Goal: Information Seeking & Learning: Learn about a topic

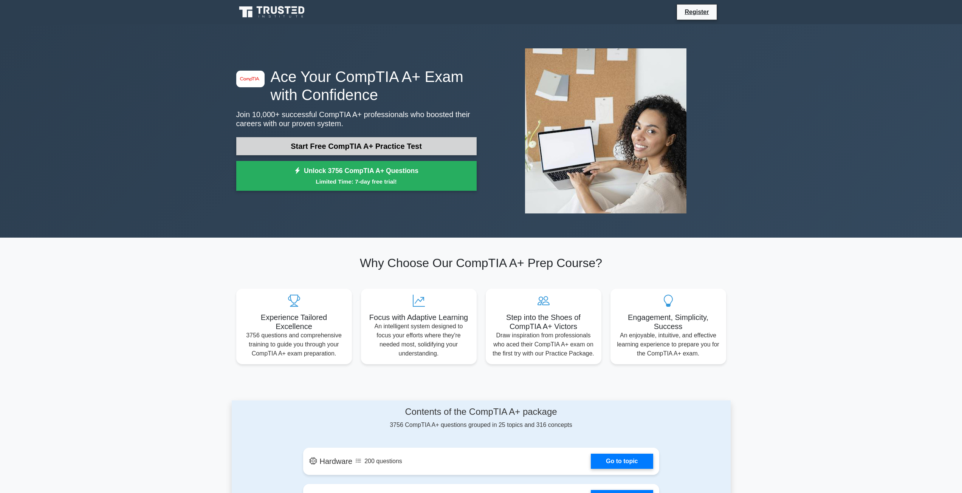
click at [370, 150] on link "Start Free CompTIA A+ Practice Test" at bounding box center [356, 146] width 240 height 18
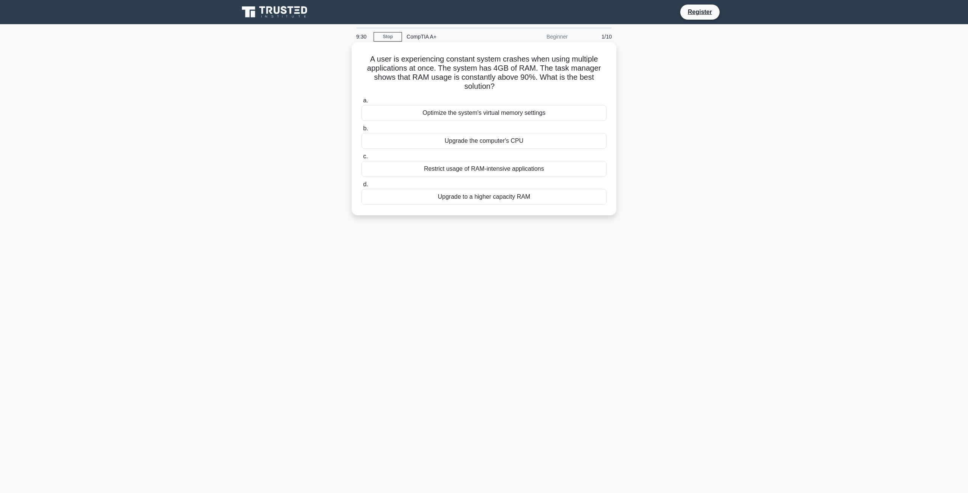
click at [475, 200] on div "Upgrade to a higher capacity RAM" at bounding box center [483, 197] width 245 height 16
click at [361, 187] on input "d. Upgrade to a higher capacity RAM" at bounding box center [361, 184] width 0 height 5
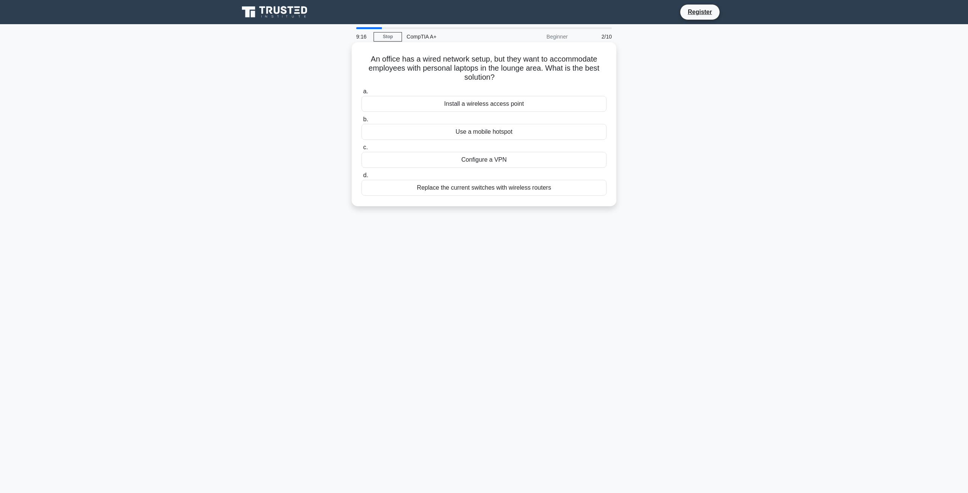
click at [483, 96] on label "a. Install a wireless access point" at bounding box center [483, 99] width 245 height 25
click at [361, 94] on input "a. Install a wireless access point" at bounding box center [361, 91] width 0 height 5
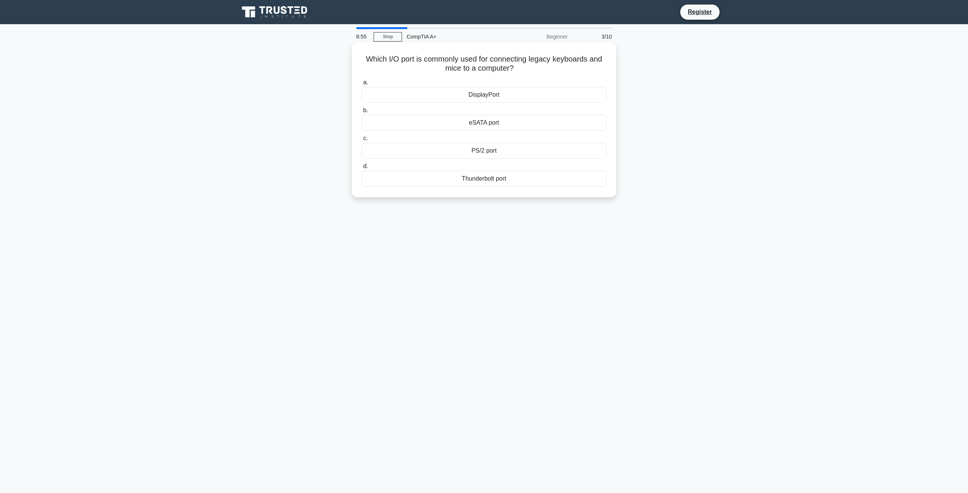
click at [491, 178] on div "Thunderbolt port" at bounding box center [483, 179] width 245 height 16
click at [361, 169] on input "d. Thunderbolt port" at bounding box center [361, 166] width 0 height 5
click at [492, 156] on div "Turn off display" at bounding box center [483, 151] width 245 height 16
click at [361, 141] on input "c. Turn off display" at bounding box center [361, 138] width 0 height 5
click at [490, 148] on div "Disk Management" at bounding box center [483, 151] width 245 height 16
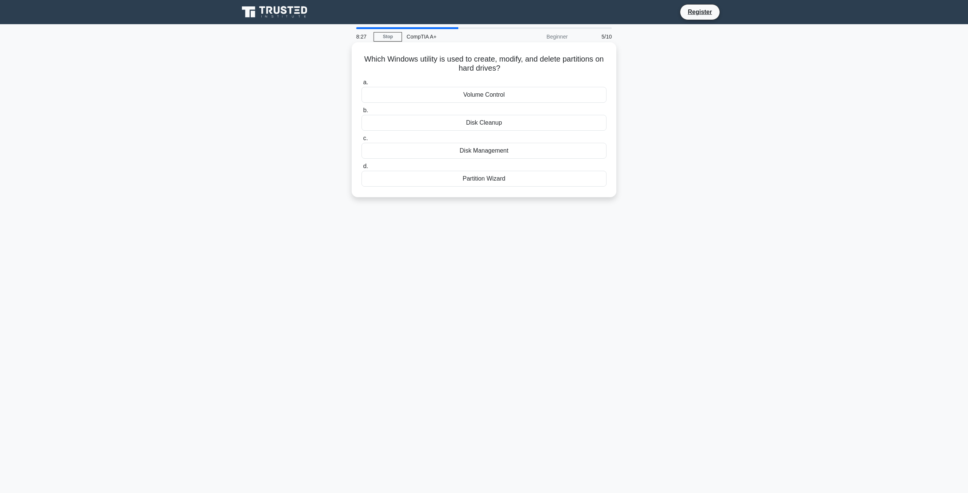
click at [361, 141] on input "c. Disk Management" at bounding box center [361, 138] width 0 height 5
click at [473, 98] on div "Remove all unnecessary fans" at bounding box center [483, 95] width 245 height 16
click at [361, 85] on input "a. Remove all unnecessary fans" at bounding box center [361, 82] width 0 height 5
click at [489, 181] on div "Use zip ties or Velcro straps" at bounding box center [483, 179] width 245 height 16
click at [361, 169] on input "d. Use zip ties or Velcro straps" at bounding box center [361, 166] width 0 height 5
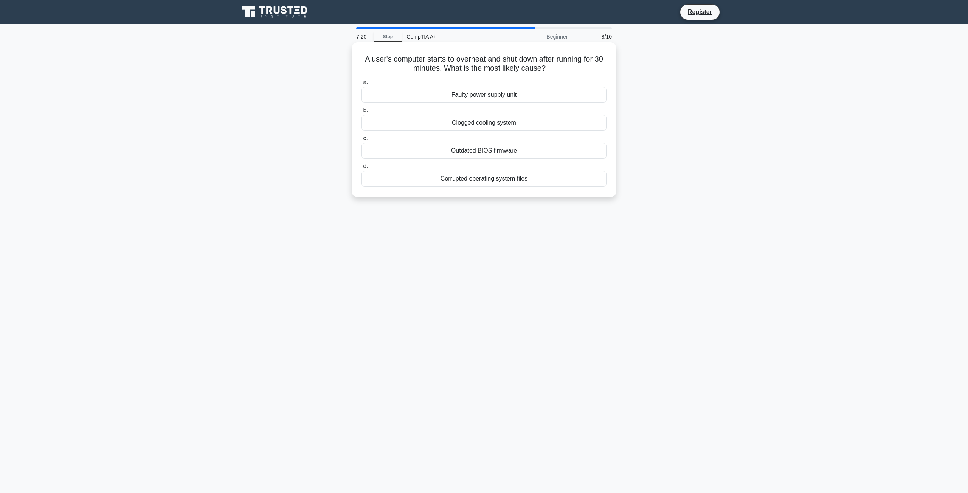
click at [476, 94] on div "Faulty power supply unit" at bounding box center [483, 95] width 245 height 16
click at [361, 85] on input "a. Faulty power supply unit" at bounding box center [361, 82] width 0 height 5
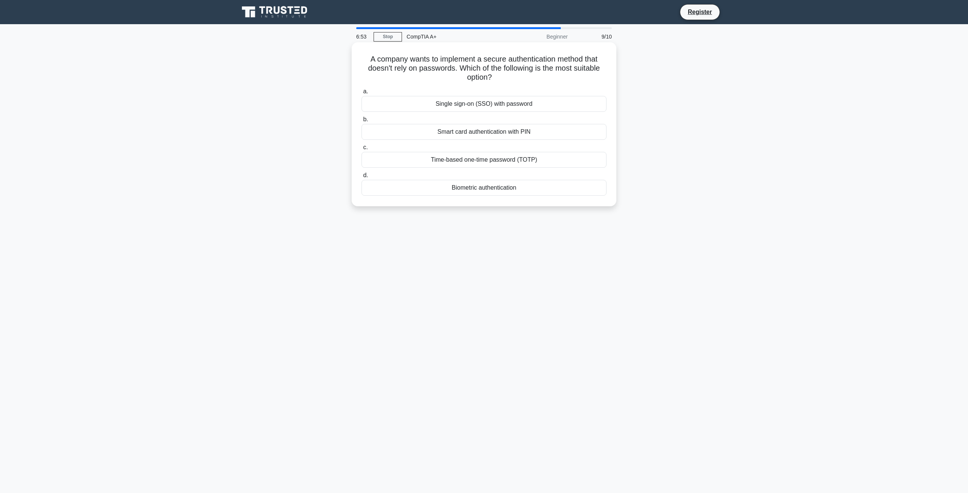
click at [479, 188] on div "Biometric authentication" at bounding box center [483, 188] width 245 height 16
click at [361, 178] on input "d. Biometric authentication" at bounding box center [361, 175] width 0 height 5
click at [520, 182] on div "Check for damaged USB ports or faulty devices" at bounding box center [483, 188] width 245 height 16
click at [361, 178] on input "d. Check for damaged USB ports or faulty devices" at bounding box center [361, 175] width 0 height 5
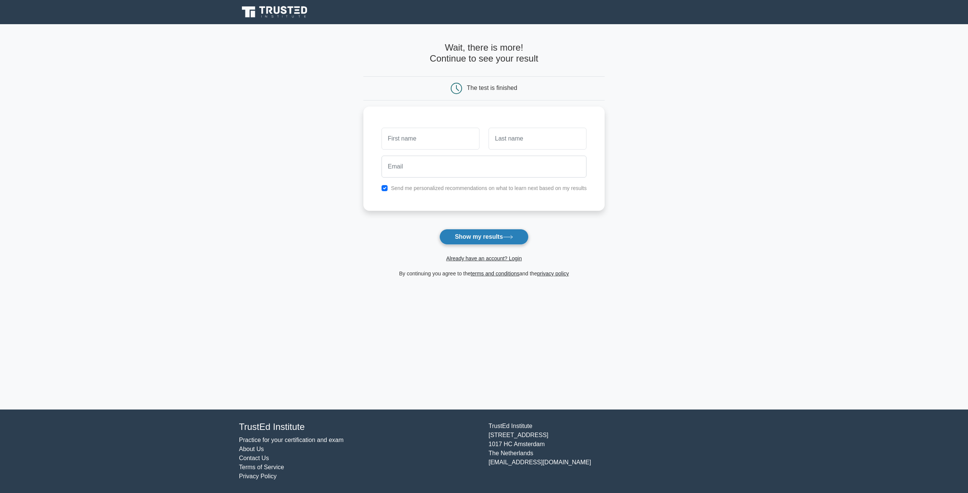
click at [502, 236] on button "Show my results" at bounding box center [483, 237] width 89 height 16
click at [436, 132] on input "text" at bounding box center [430, 137] width 98 height 22
click at [410, 186] on label "Send me personalized recommendations on what to learn next based on my results" at bounding box center [489, 186] width 196 height 6
click at [426, 134] on input "text" at bounding box center [430, 137] width 98 height 22
type input "carlos"
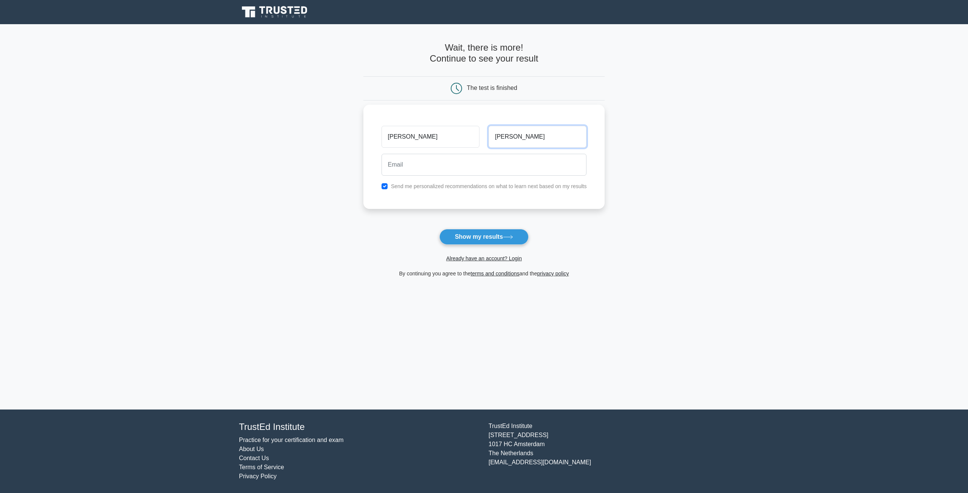
type input "lopez"
click at [447, 161] on input "email" at bounding box center [483, 165] width 205 height 22
type input "co732897@gmail.com"
click at [386, 186] on input "checkbox" at bounding box center [384, 186] width 6 height 6
checkbox input "false"
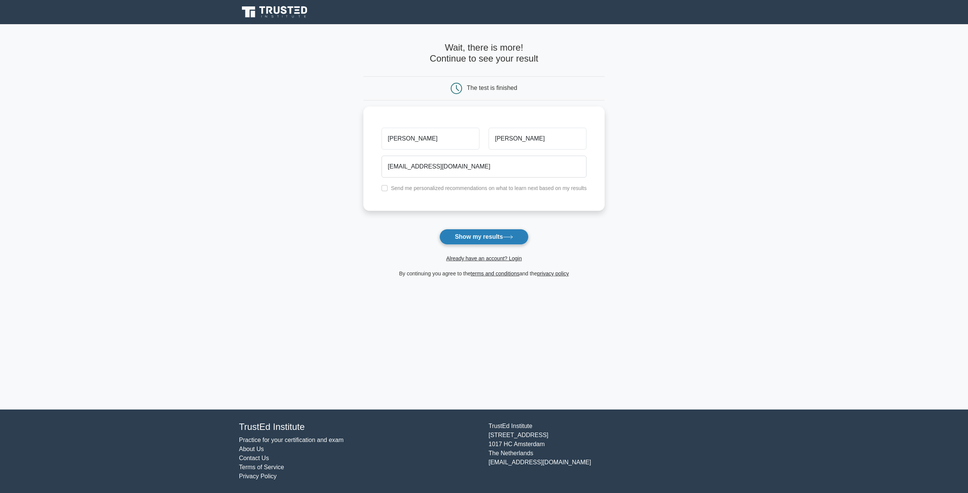
click at [472, 235] on button "Show my results" at bounding box center [483, 237] width 89 height 16
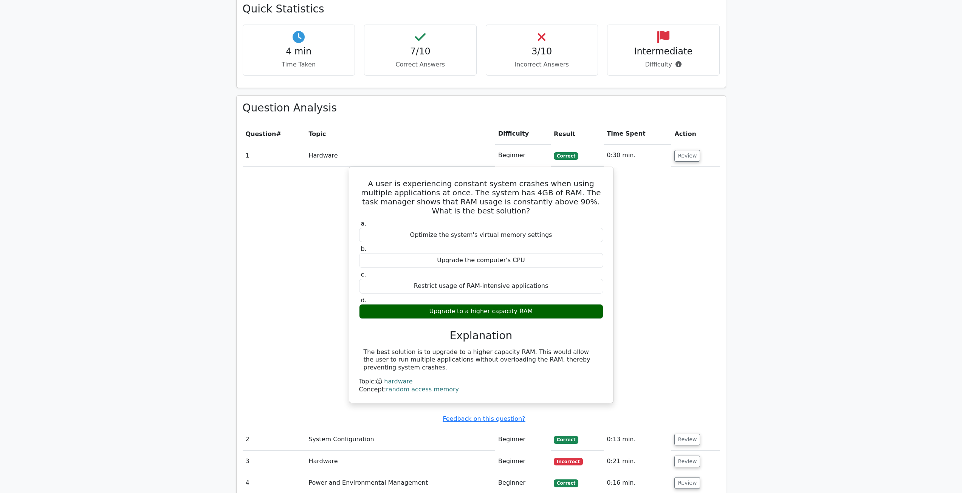
scroll to position [605, 0]
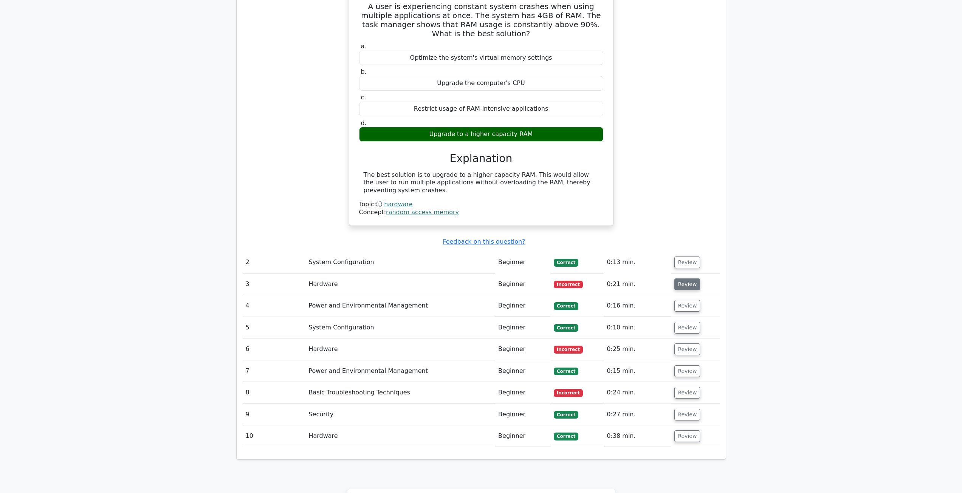
click at [680, 279] on button "Review" at bounding box center [687, 285] width 26 height 12
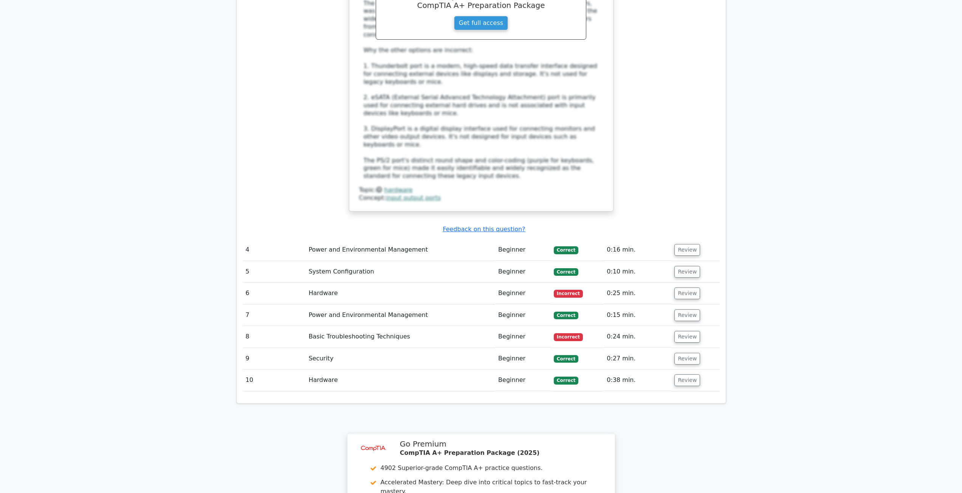
scroll to position [1096, 0]
click at [681, 285] on button "Review" at bounding box center [687, 291] width 26 height 12
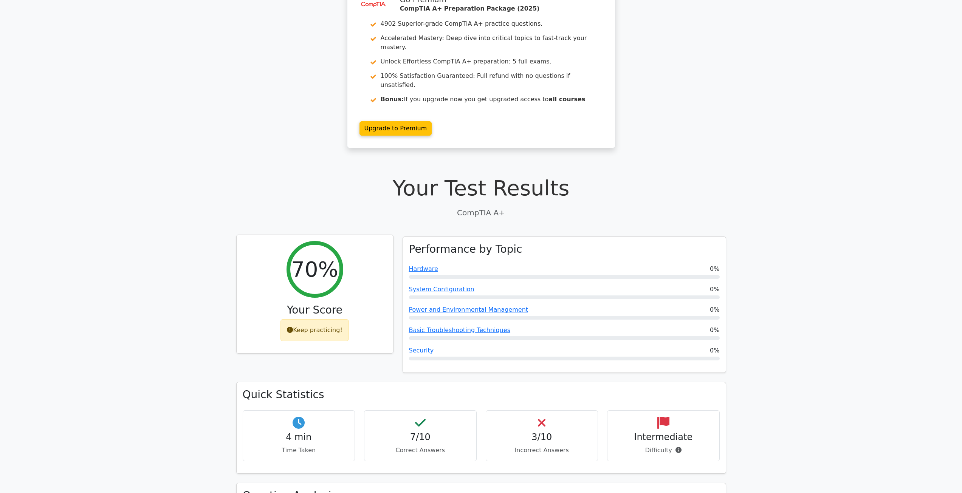
scroll to position [38, 0]
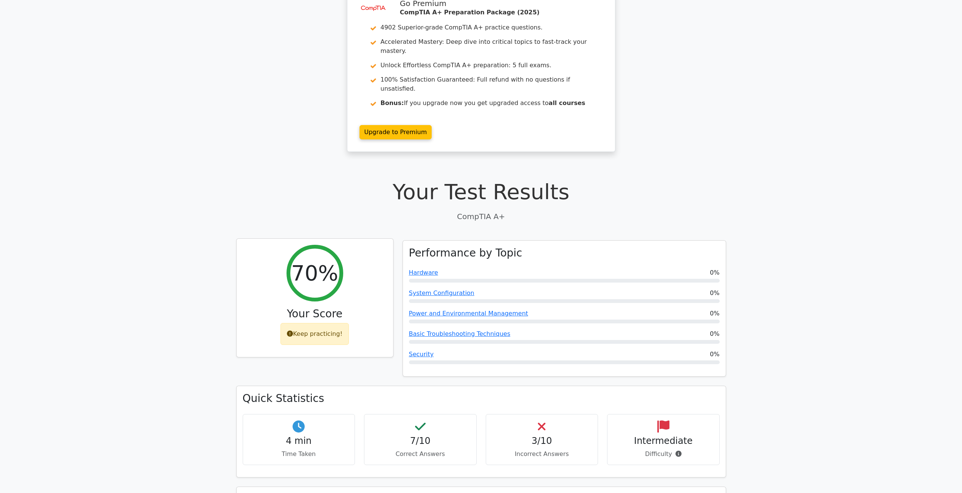
click at [309, 308] on h3 "Your Score" at bounding box center [315, 314] width 144 height 13
click at [313, 323] on div "Keep practicing!" at bounding box center [314, 334] width 68 height 22
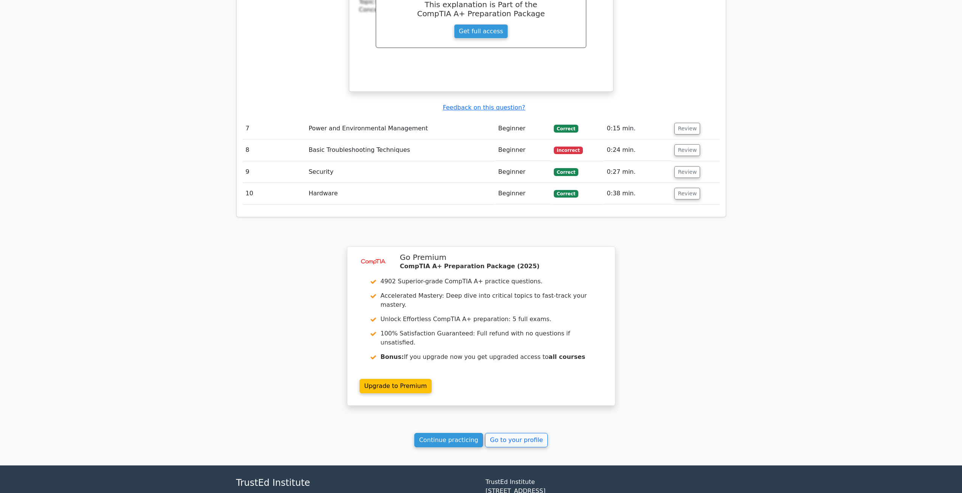
scroll to position [1601, 0]
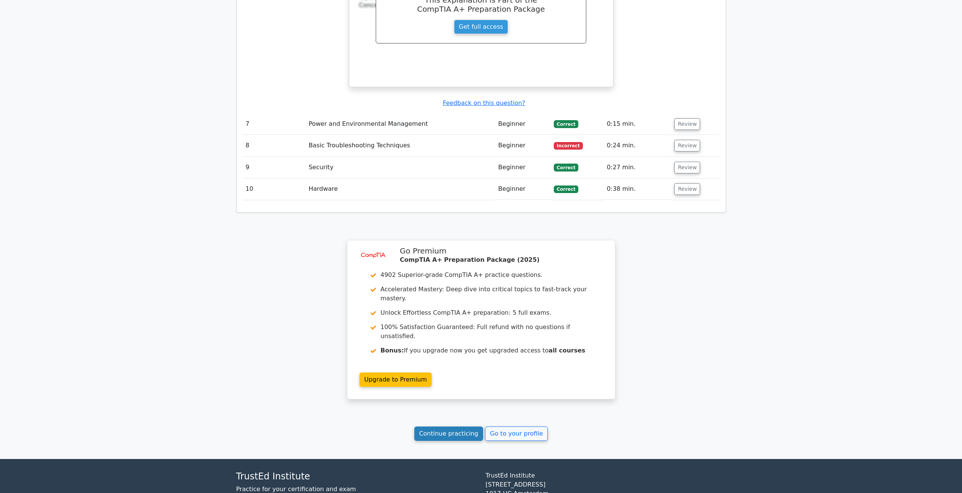
click at [454, 427] on link "Continue practicing" at bounding box center [448, 434] width 69 height 14
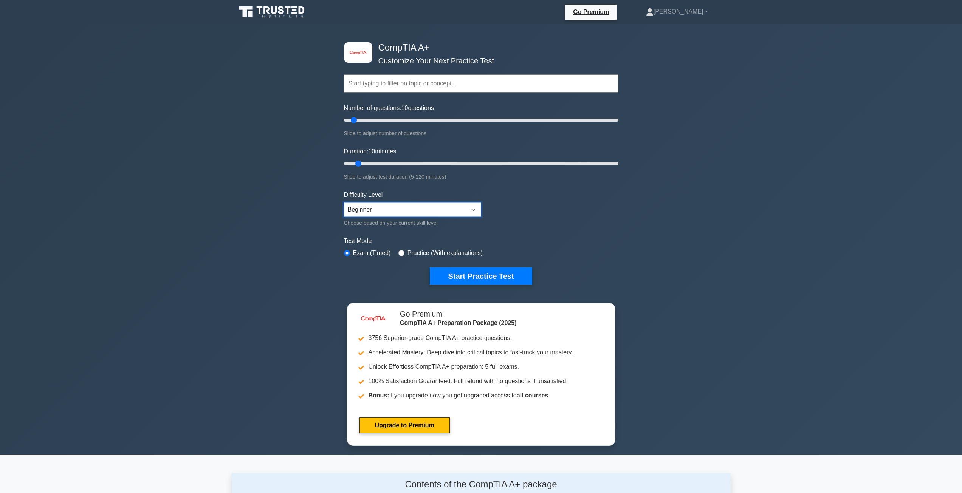
click at [377, 209] on select "Beginner Intermediate Expert" at bounding box center [412, 210] width 137 height 14
click at [377, 208] on select "Beginner Intermediate Expert" at bounding box center [412, 210] width 137 height 14
click at [491, 283] on button "Start Practice Test" at bounding box center [481, 276] width 102 height 17
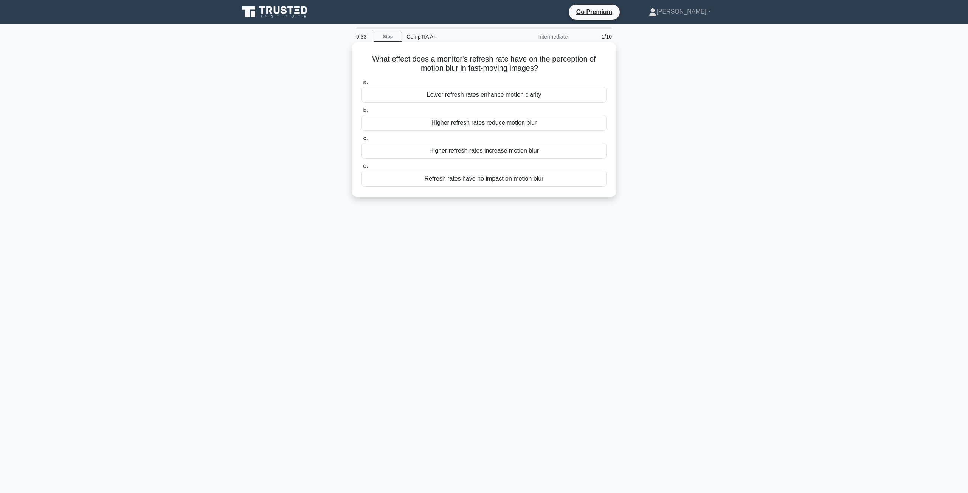
click at [479, 125] on div "Higher refresh rates reduce motion blur" at bounding box center [483, 123] width 245 height 16
click at [361, 113] on input "b. Higher refresh rates reduce motion blur" at bounding box center [361, 110] width 0 height 5
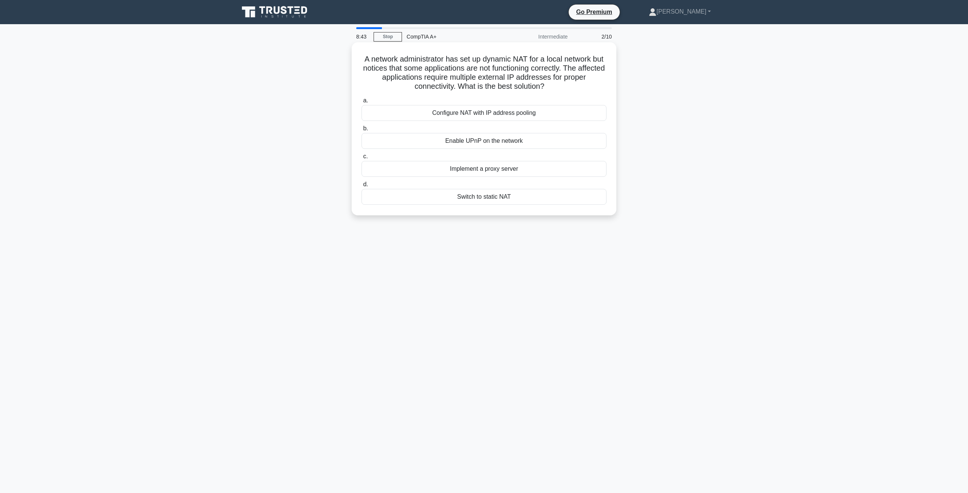
click at [489, 123] on div "a. Configure NAT with IP address pooling b. Enable UPnP on the network c. d." at bounding box center [484, 150] width 254 height 112
click at [499, 105] on div "Configure NAT with IP address pooling" at bounding box center [483, 113] width 245 height 16
click at [361, 103] on input "a. Configure NAT with IP address pooling" at bounding box center [361, 100] width 0 height 5
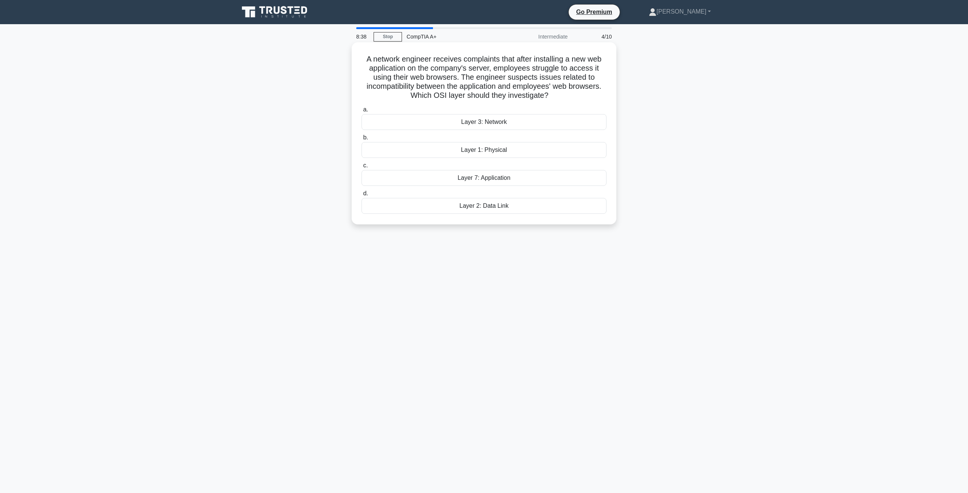
click at [607, 89] on div "A network engineer receives complaints that after installing a new web applicat…" at bounding box center [484, 133] width 259 height 176
click at [503, 269] on div "7:03 Stop CompTIA A+ Intermediate 4/10 A network engineer receives complaints t…" at bounding box center [483, 216] width 499 height 378
click at [504, 126] on div "Layer 3: Network" at bounding box center [483, 122] width 245 height 16
click at [361, 112] on input "a. Layer 3: Network" at bounding box center [361, 109] width 0 height 5
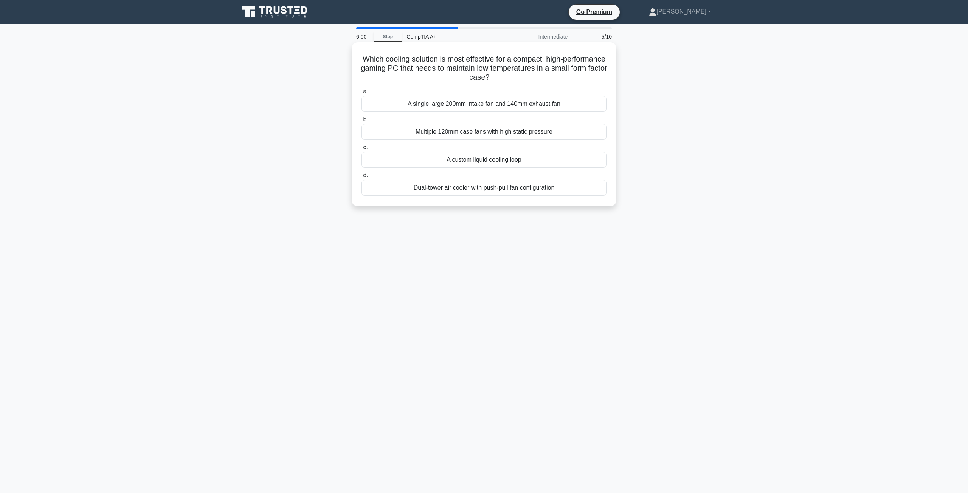
click at [448, 104] on div "A single large 200mm intake fan and 140mm exhaust fan" at bounding box center [483, 104] width 245 height 16
click at [361, 94] on input "a. A single large 200mm intake fan and 140mm exhaust fan" at bounding box center [361, 91] width 0 height 5
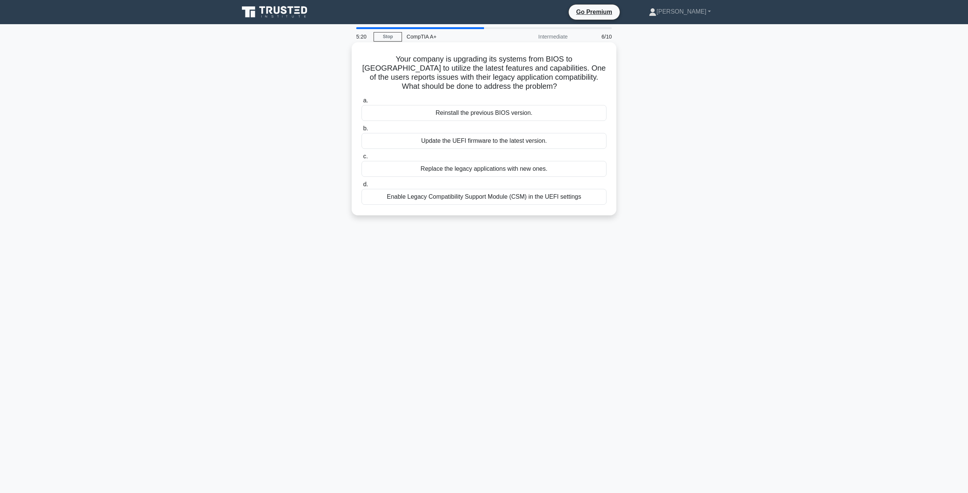
click at [461, 195] on div "Enable Legacy Compatibility Support Module (CSM) in the UEFI settings" at bounding box center [483, 197] width 245 height 16
click at [361, 187] on input "d. Enable Legacy Compatibility Support Module (CSM) in the UEFI settings" at bounding box center [361, 184] width 0 height 5
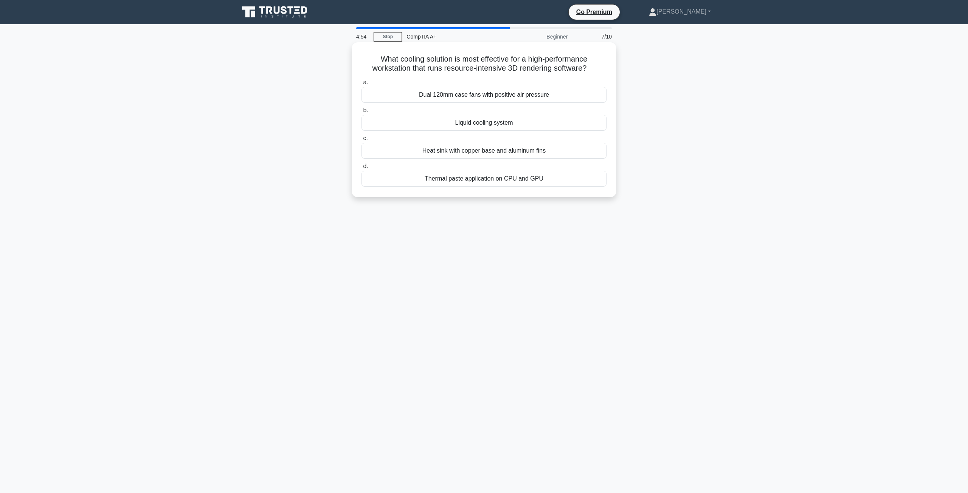
click at [476, 125] on div "Liquid cooling system" at bounding box center [483, 123] width 245 height 16
click at [361, 113] on input "b. Liquid cooling system" at bounding box center [361, 110] width 0 height 5
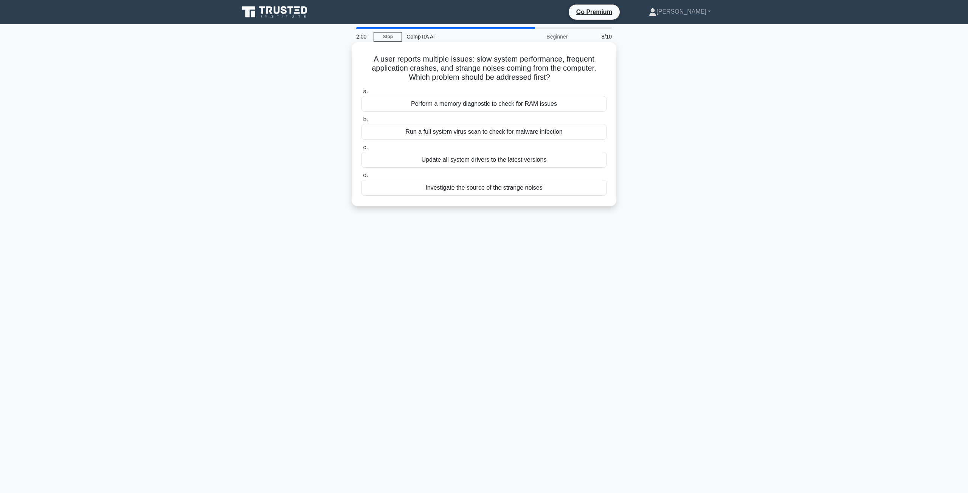
click at [512, 184] on div "Investigate the source of the strange noises" at bounding box center [483, 188] width 245 height 16
click at [361, 178] on input "d. Investigate the source of the strange noises" at bounding box center [361, 175] width 0 height 5
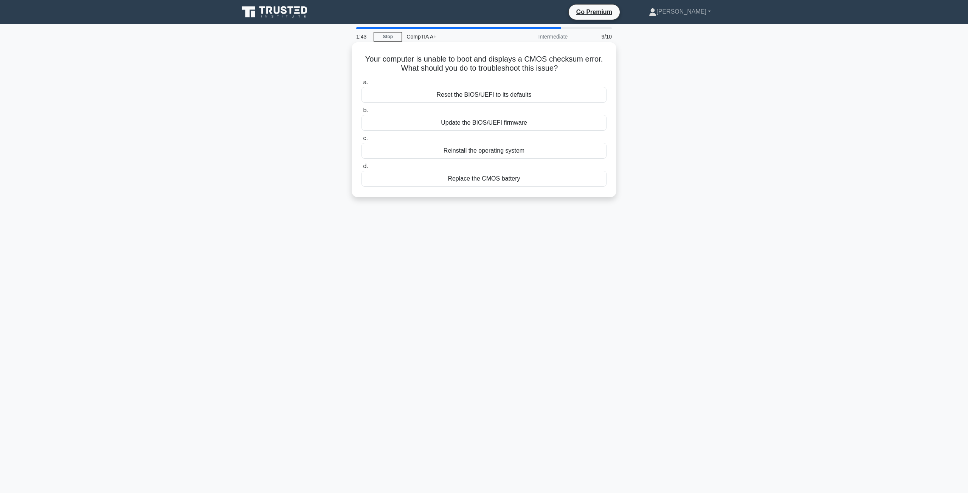
click at [502, 184] on div "Replace the CMOS battery" at bounding box center [483, 179] width 245 height 16
click at [361, 169] on input "d. Replace the CMOS battery" at bounding box center [361, 166] width 0 height 5
click at [492, 119] on div "Blu-ray" at bounding box center [483, 123] width 245 height 16
click at [361, 113] on input "b. Blu-ray" at bounding box center [361, 110] width 0 height 5
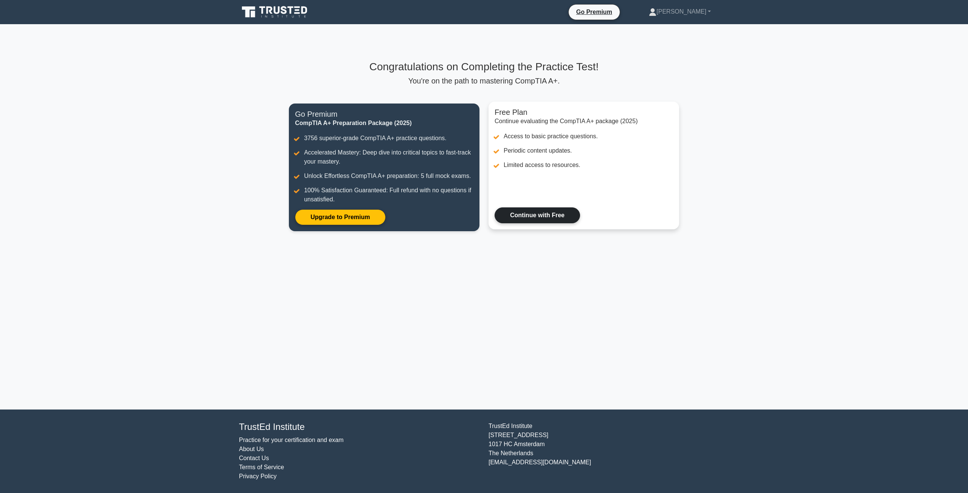
click at [545, 214] on link "Continue with Free" at bounding box center [536, 216] width 85 height 16
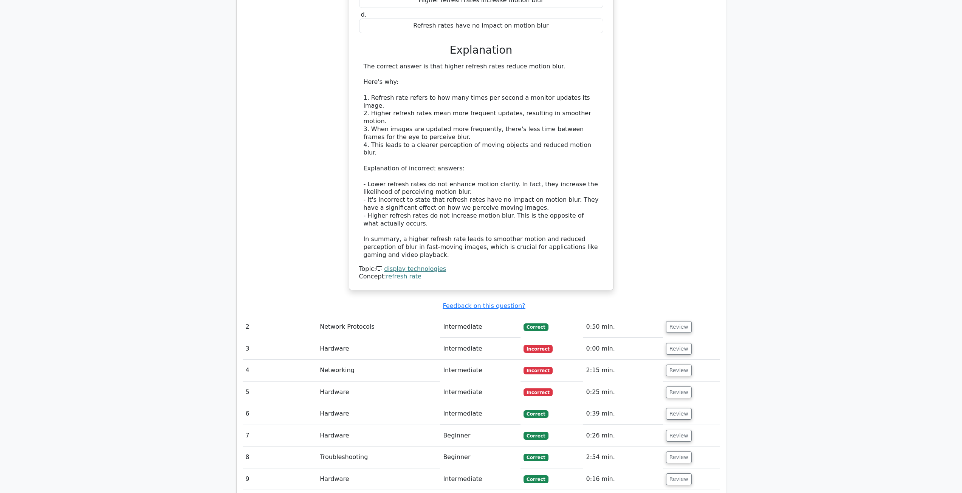
scroll to position [756, 0]
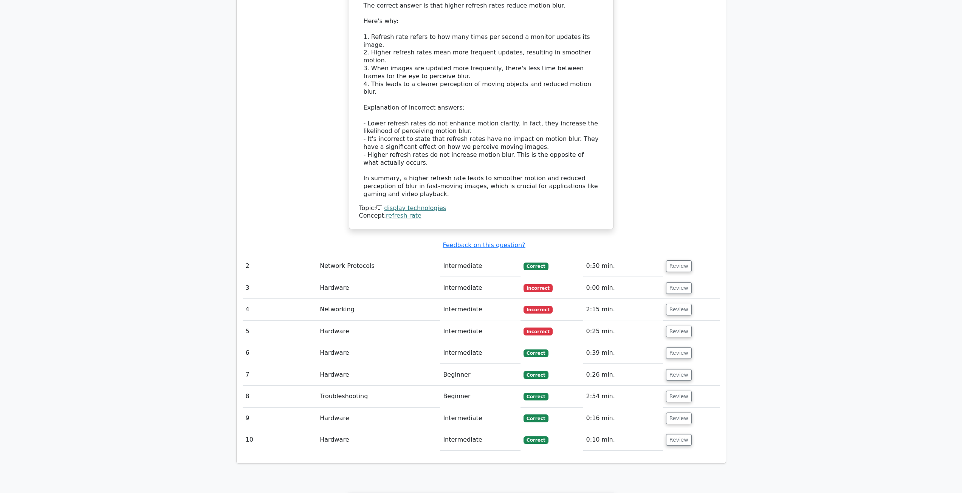
click at [525, 277] on td "Incorrect" at bounding box center [551, 288] width 63 height 22
click at [669, 282] on button "Review" at bounding box center [679, 288] width 26 height 12
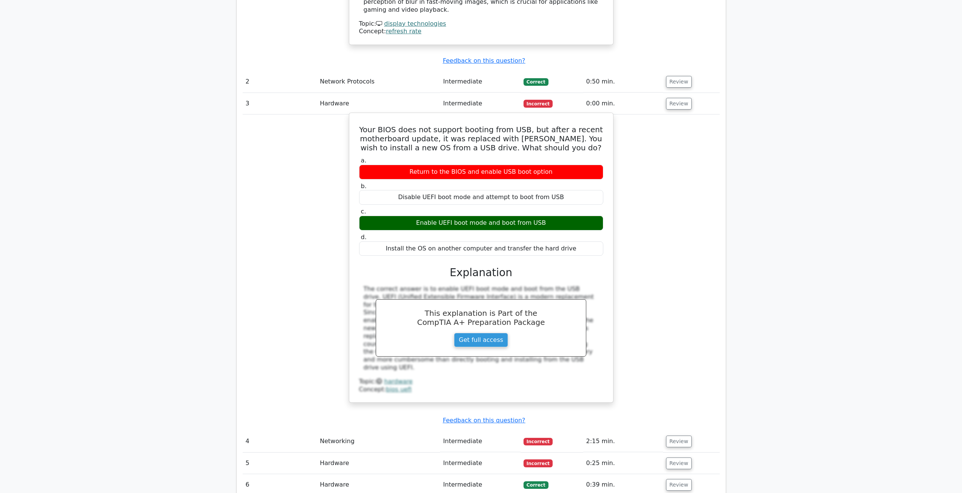
scroll to position [1096, 0]
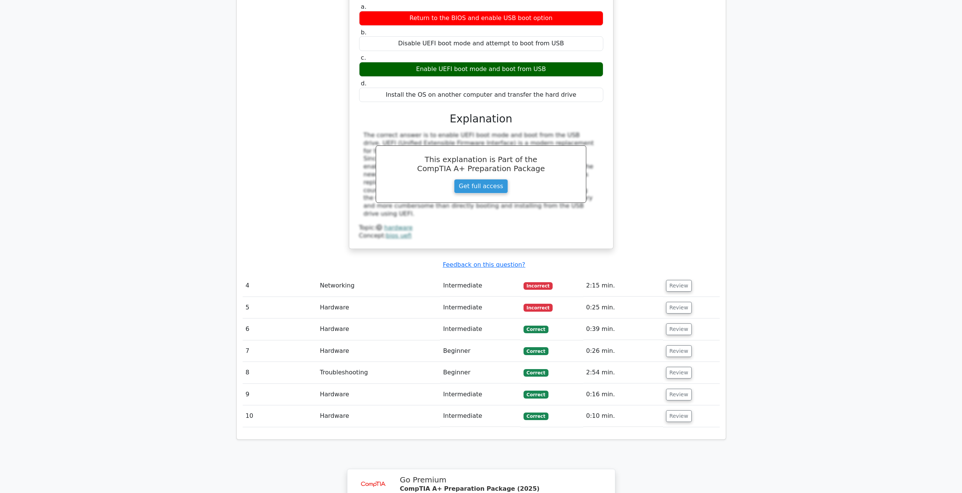
click at [520, 275] on td "Intermediate" at bounding box center [480, 286] width 81 height 22
click at [532, 282] on span "Incorrect" at bounding box center [537, 286] width 29 height 8
click at [677, 280] on button "Review" at bounding box center [679, 286] width 26 height 12
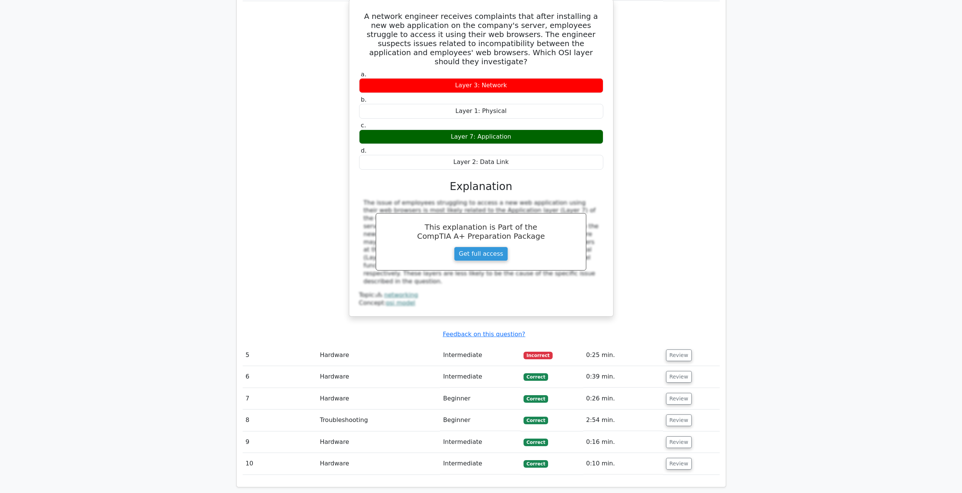
scroll to position [1399, 0]
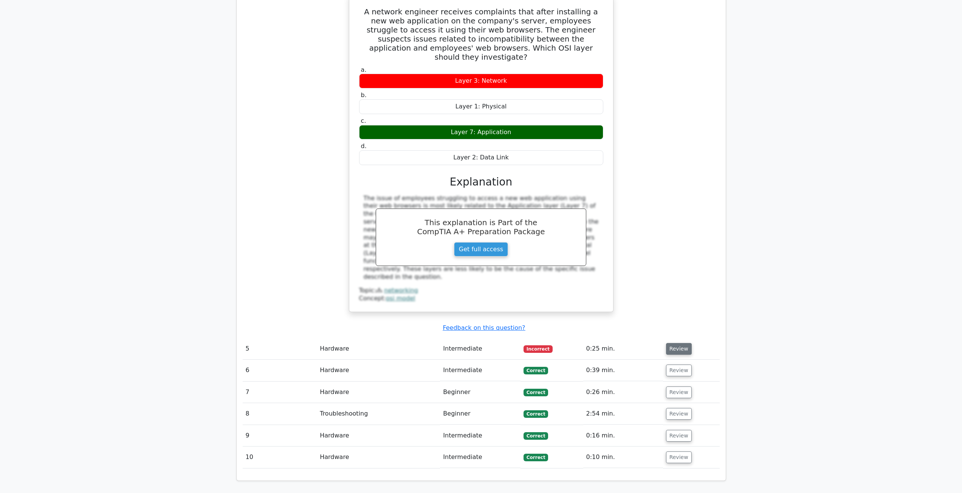
click at [678, 343] on button "Review" at bounding box center [679, 349] width 26 height 12
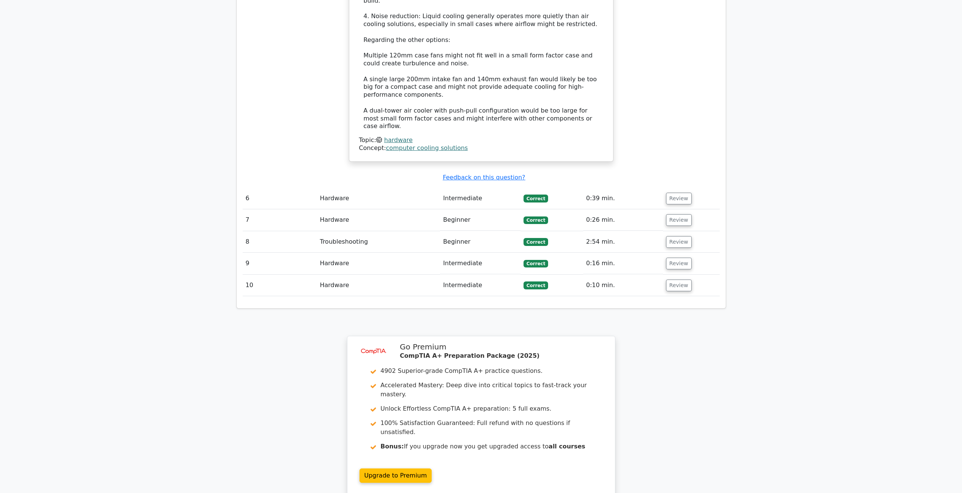
scroll to position [2091, 0]
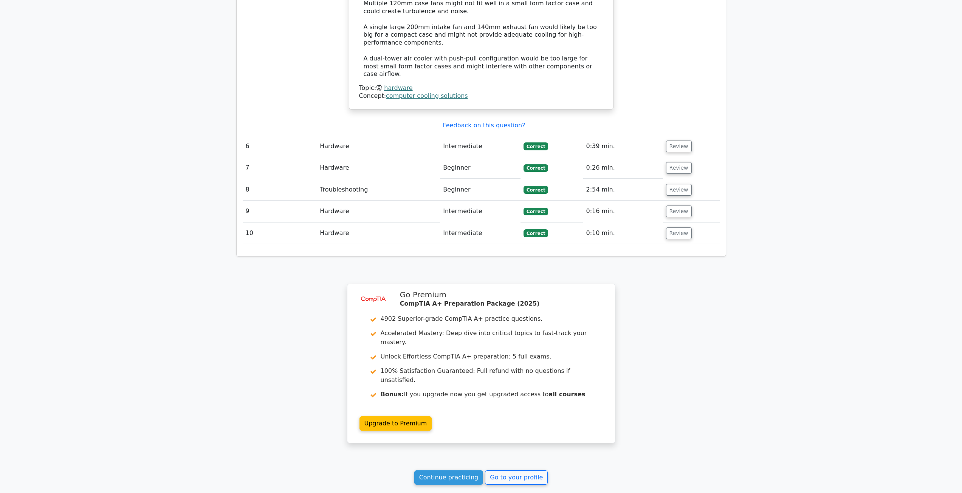
click at [463, 471] on link "Continue practicing" at bounding box center [448, 478] width 69 height 14
